Goal: Understand process/instructions: Learn how to perform a task or action

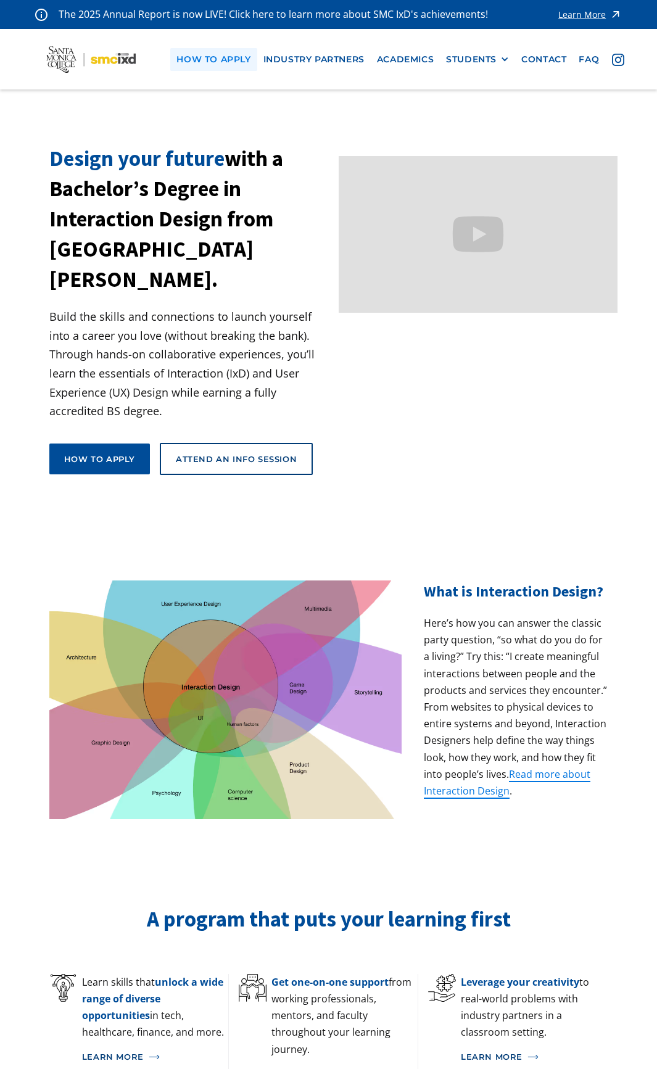
click at [216, 60] on link "how to apply" at bounding box center [213, 59] width 86 height 23
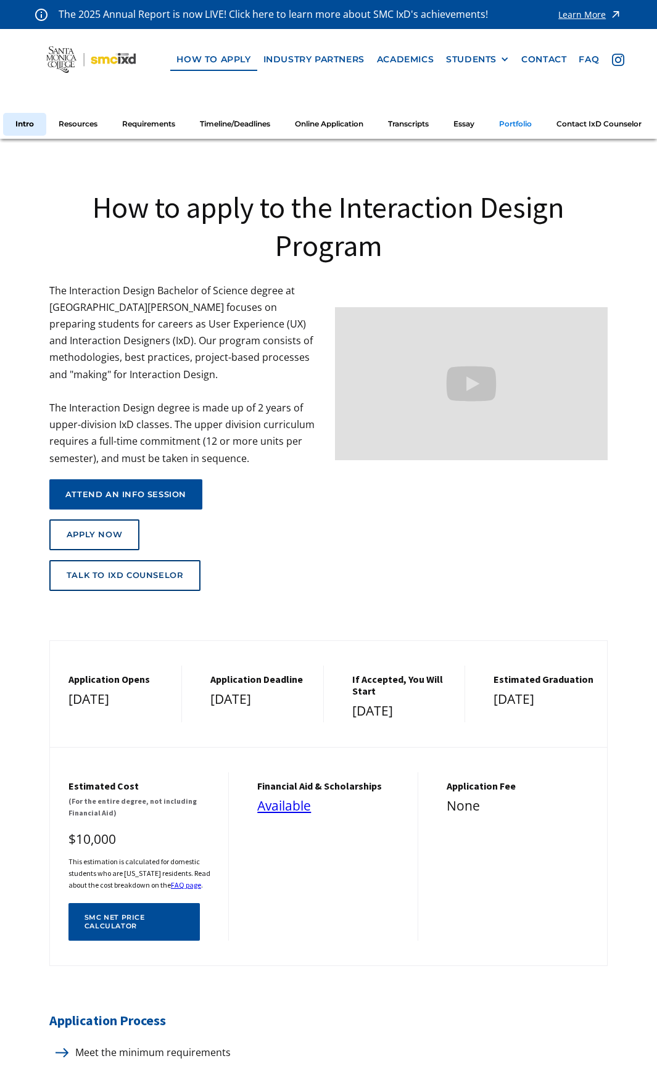
click at [532, 113] on link "Portfolio" at bounding box center [515, 124] width 57 height 23
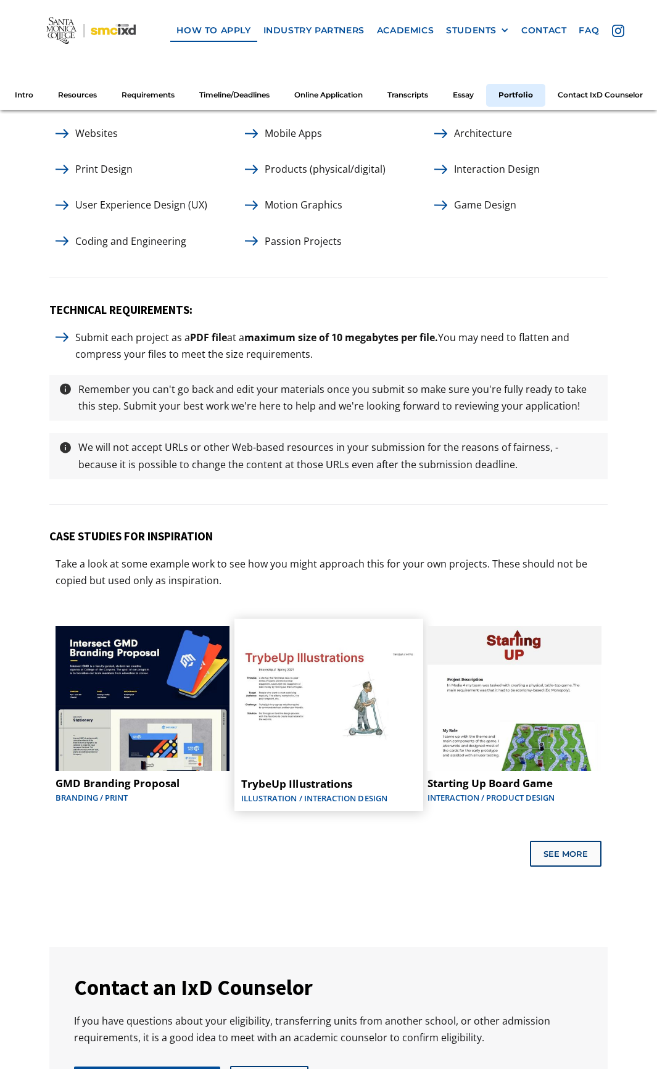
scroll to position [5509, 0]
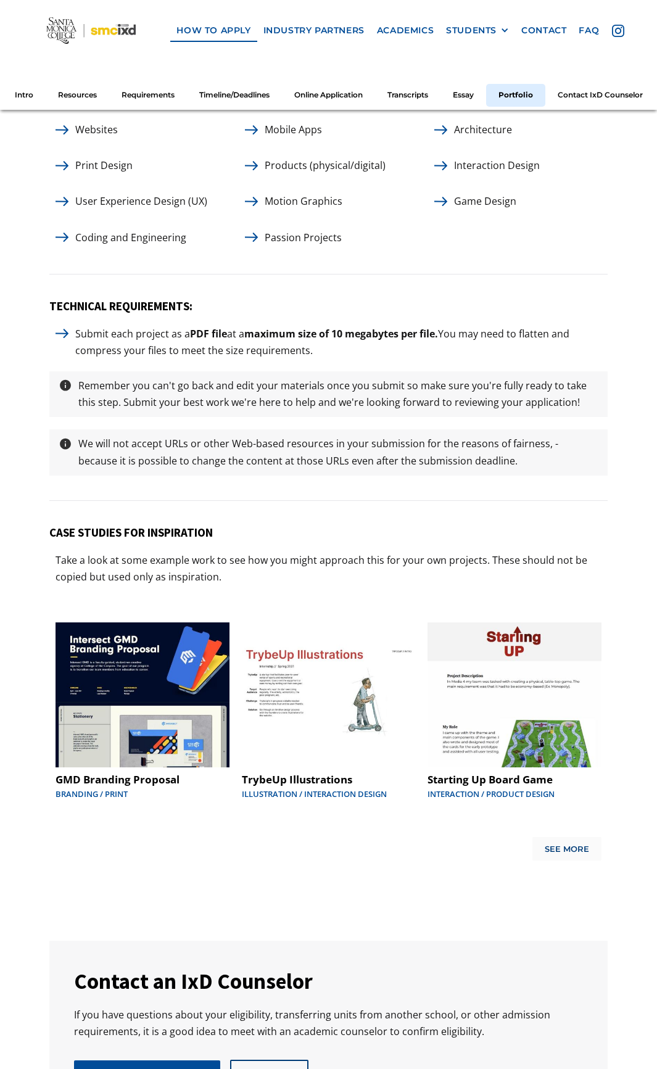
drag, startPoint x: 579, startPoint y: 802, endPoint x: 577, endPoint y: 813, distance: 11.9
click at [579, 803] on div "GMD Branding Proposal Branding / Print TrybeUp Illustrations Illustration / Int…" at bounding box center [328, 732] width 558 height 257
click at [577, 845] on div "See More" at bounding box center [567, 850] width 44 height 10
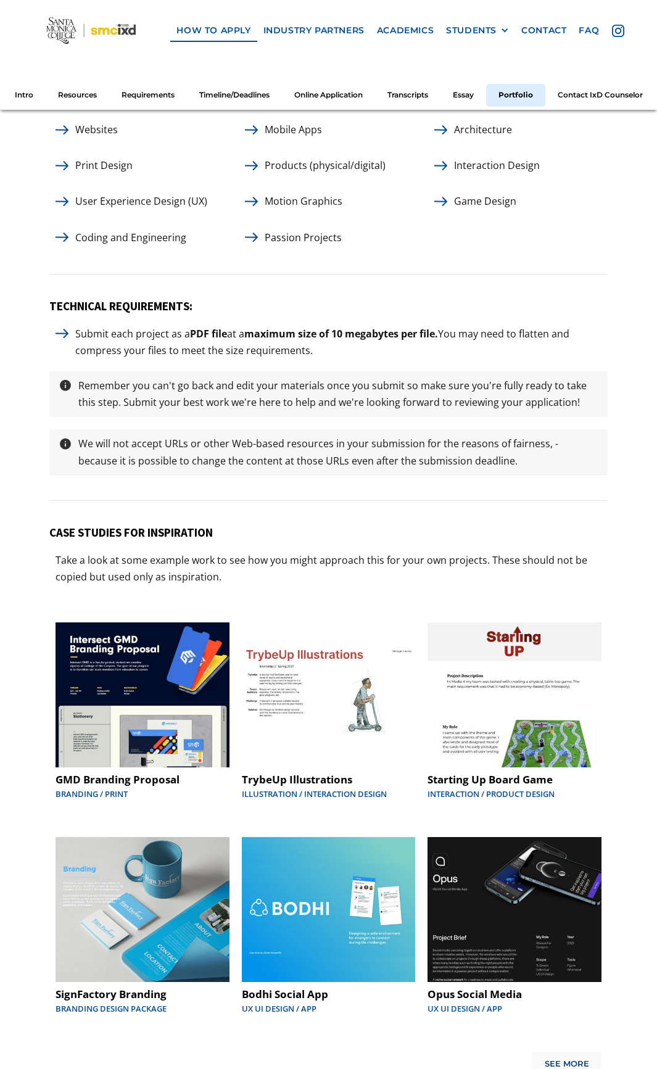
click at [550, 1046] on div "CASE STUDIES FOR INSPIRATION Take a look at some example work to see how you mi…" at bounding box center [328, 807] width 558 height 562
click at [550, 1052] on link "See More" at bounding box center [567, 1063] width 69 height 23
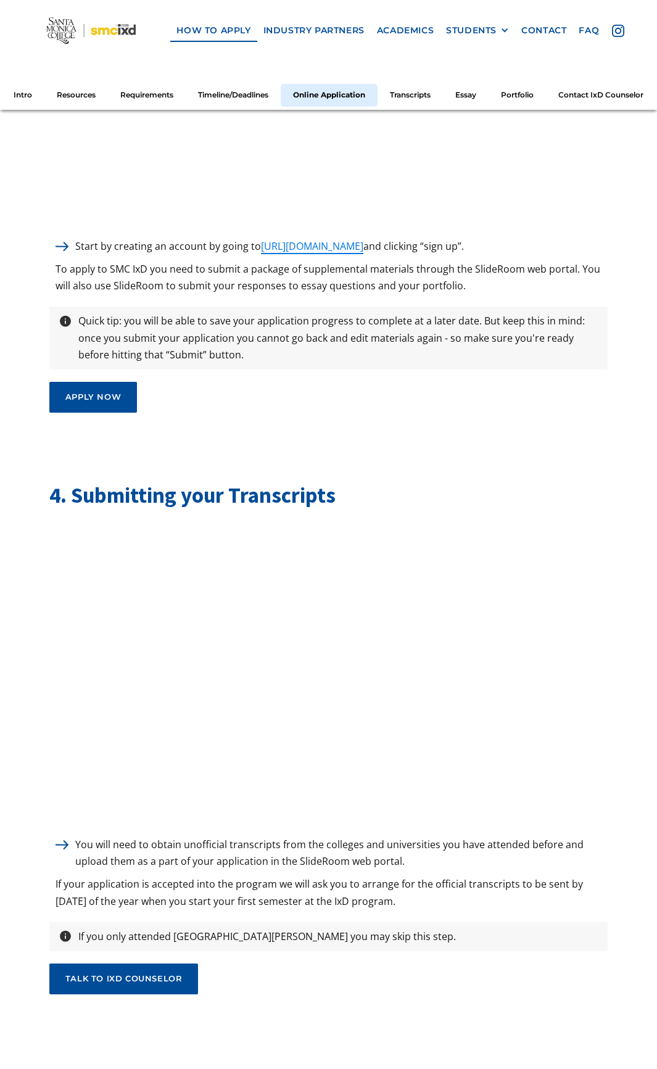
scroll to position [2917, 0]
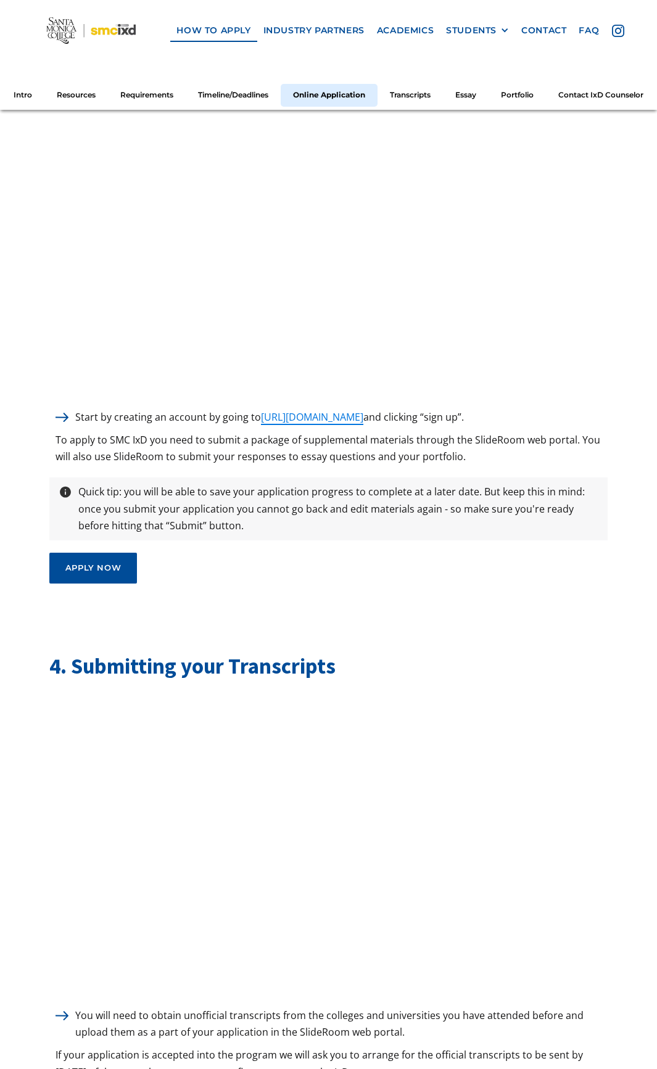
click at [118, 30] on img at bounding box center [90, 30] width 89 height 27
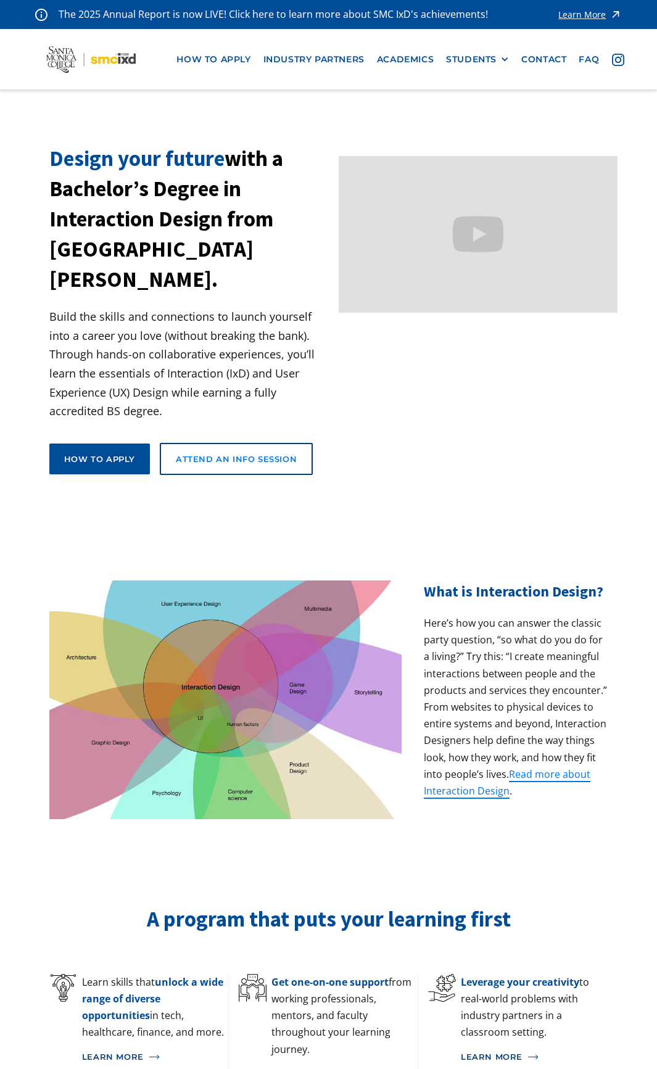
click at [230, 443] on link "Attend an Info Session" at bounding box center [236, 459] width 153 height 32
